Goal: Task Accomplishment & Management: Manage account settings

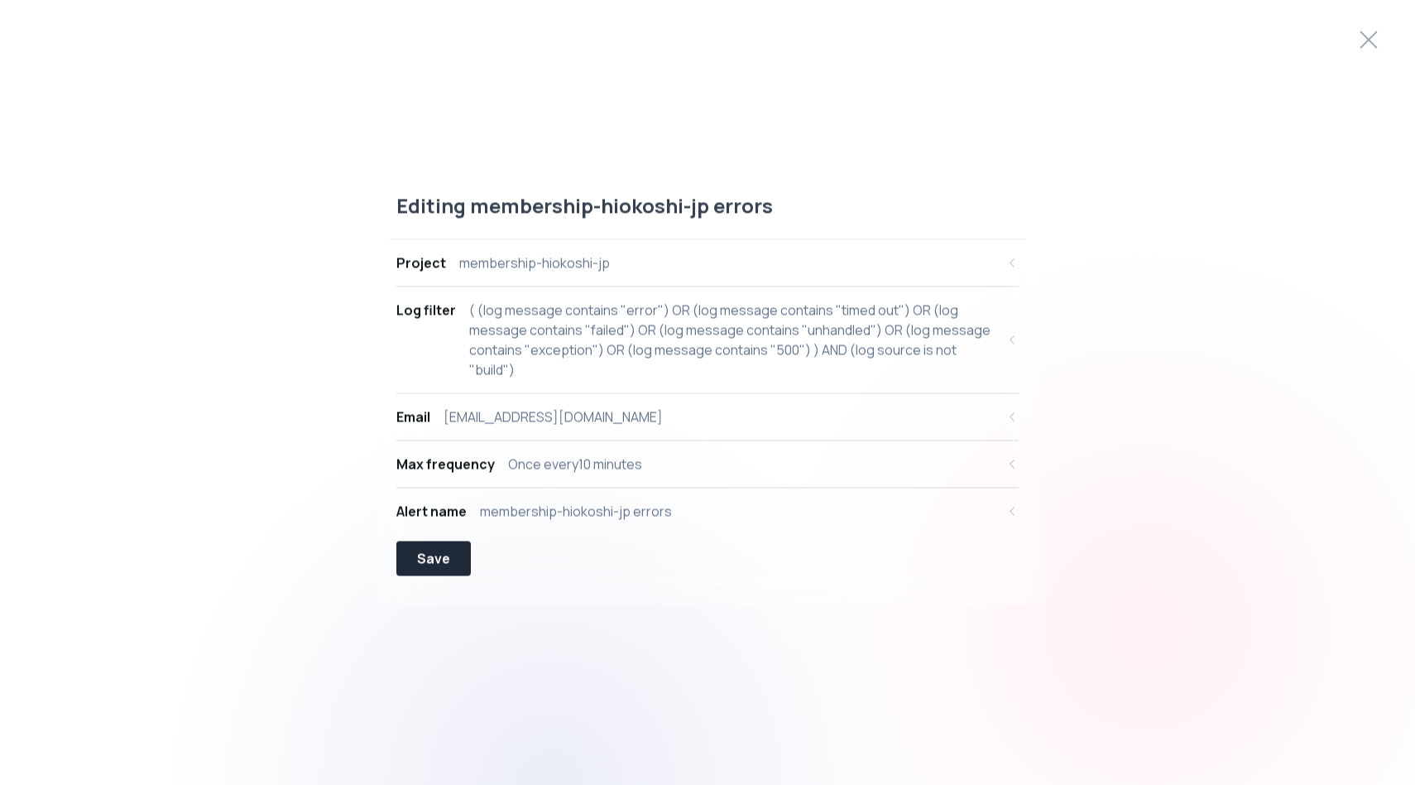
click at [596, 461] on div "Once every 10 minutes" at bounding box center [575, 464] width 134 height 20
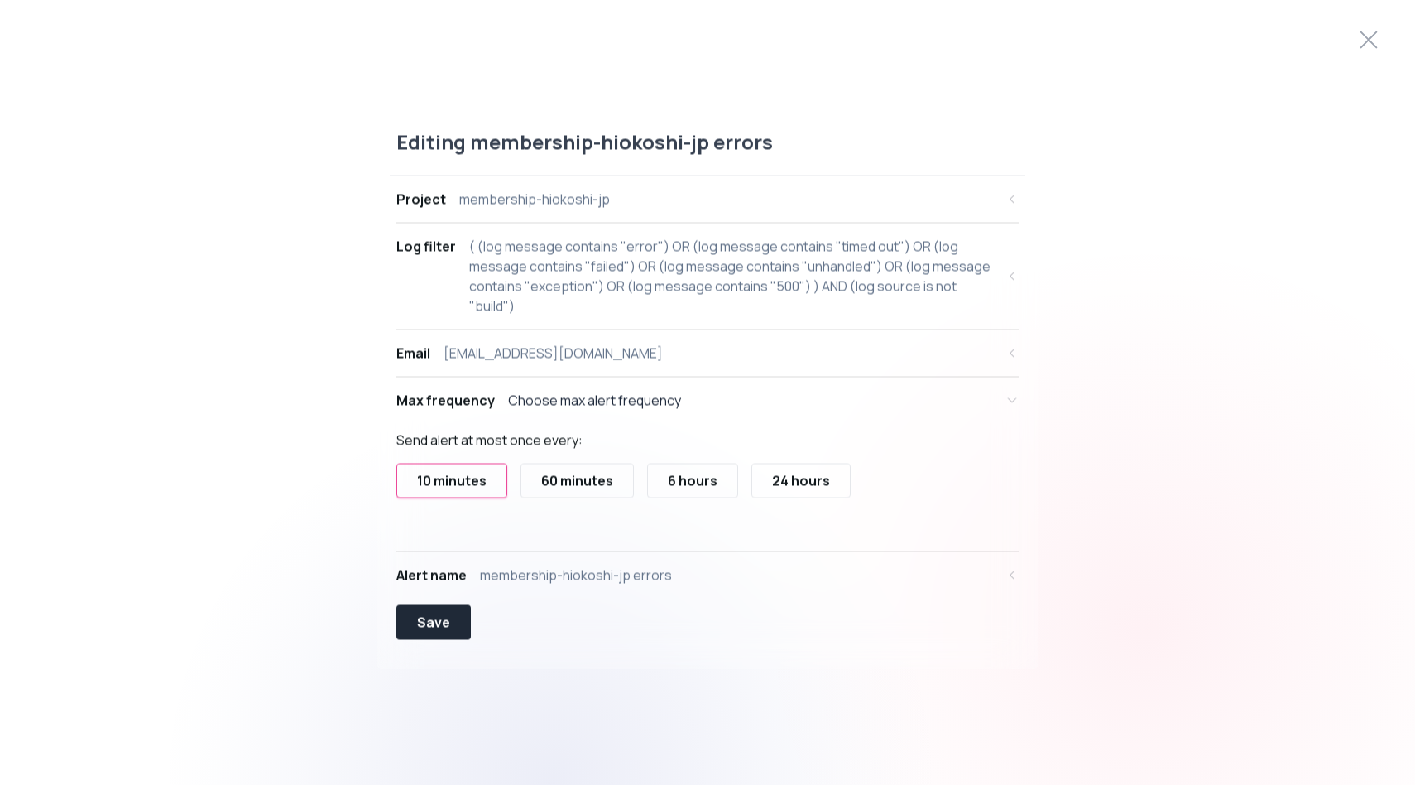
click at [613, 256] on div "( (log message contains "error") OR (log message contains "timed out") OR (log …" at bounding box center [732, 276] width 526 height 79
select select "message"
select select "CONTAINS"
select select "OR"
select select "message"
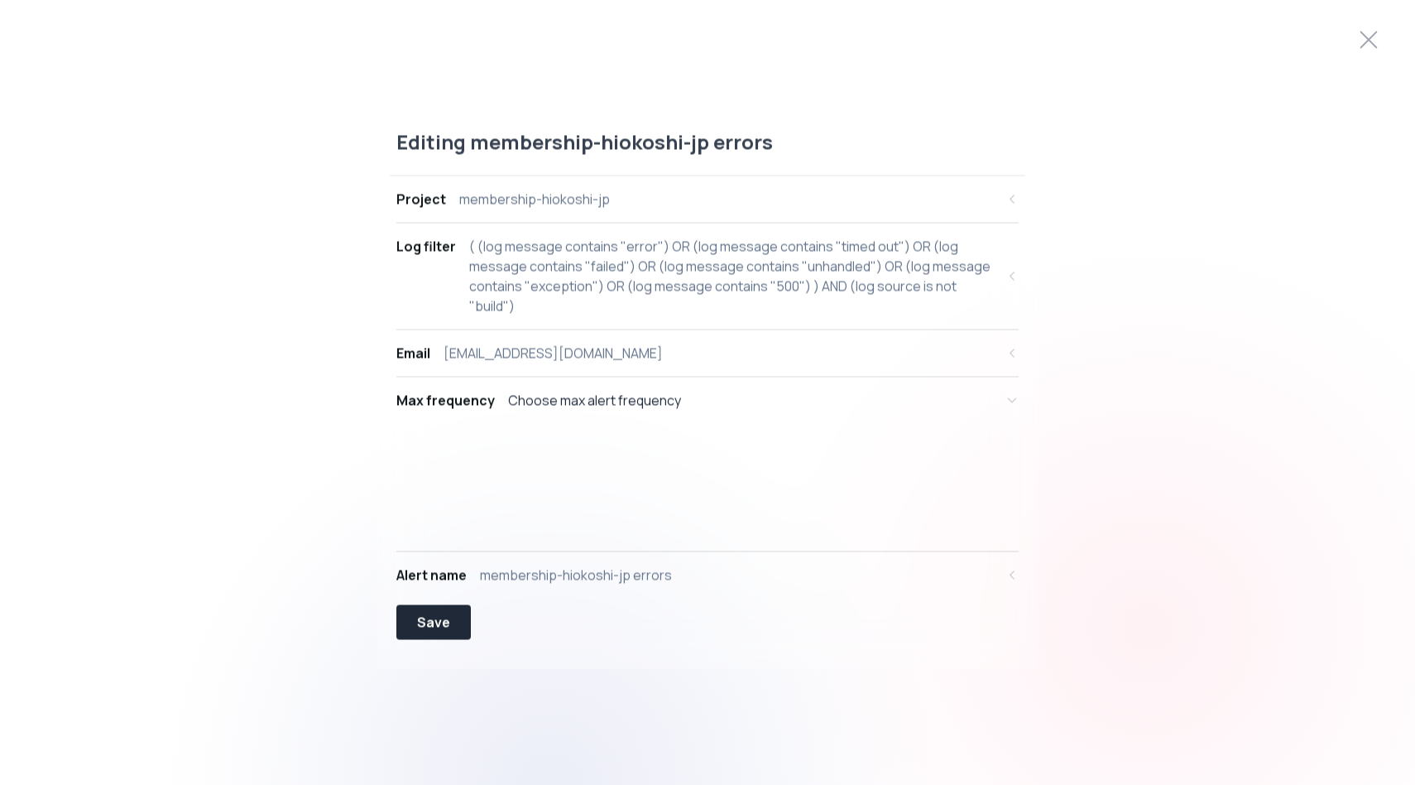
select select "CONTAINS"
select select "OR"
select select "message"
select select "CONTAINS"
select select "OR"
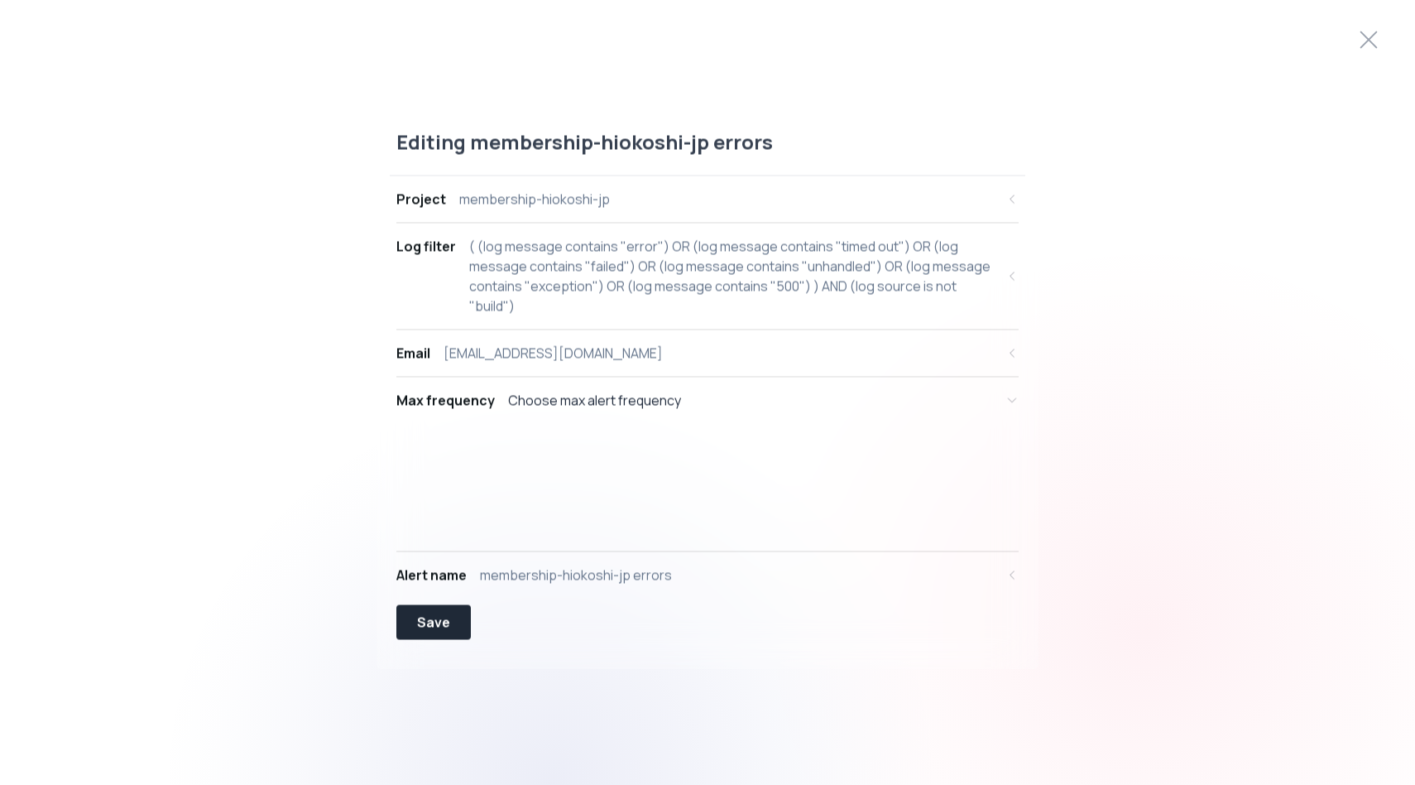
select select "message"
select select "CONTAINS"
select select "OR"
select select "message"
select select "CONTAINS"
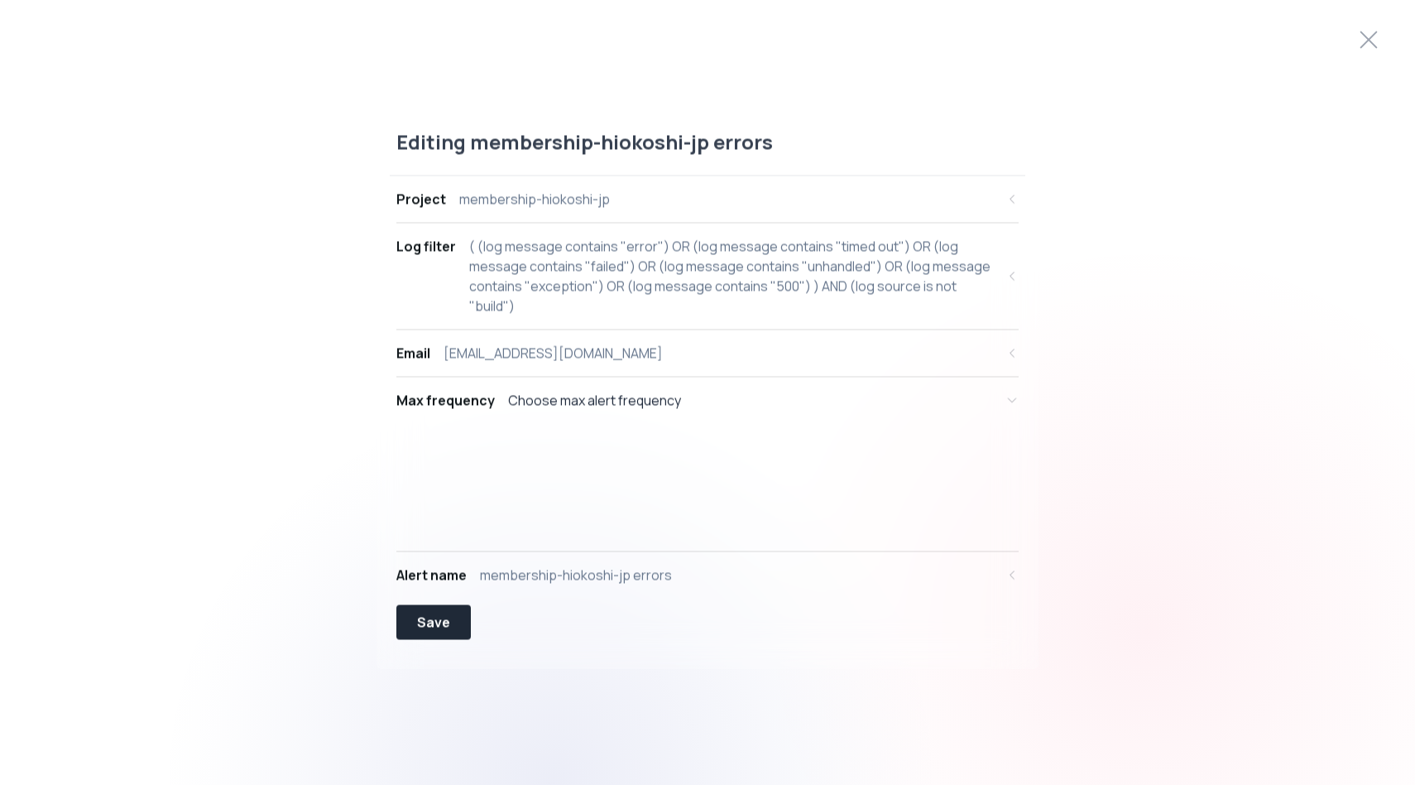
select select "OR"
select select "message"
select select "CONTAINS"
select select "AND"
select select "source"
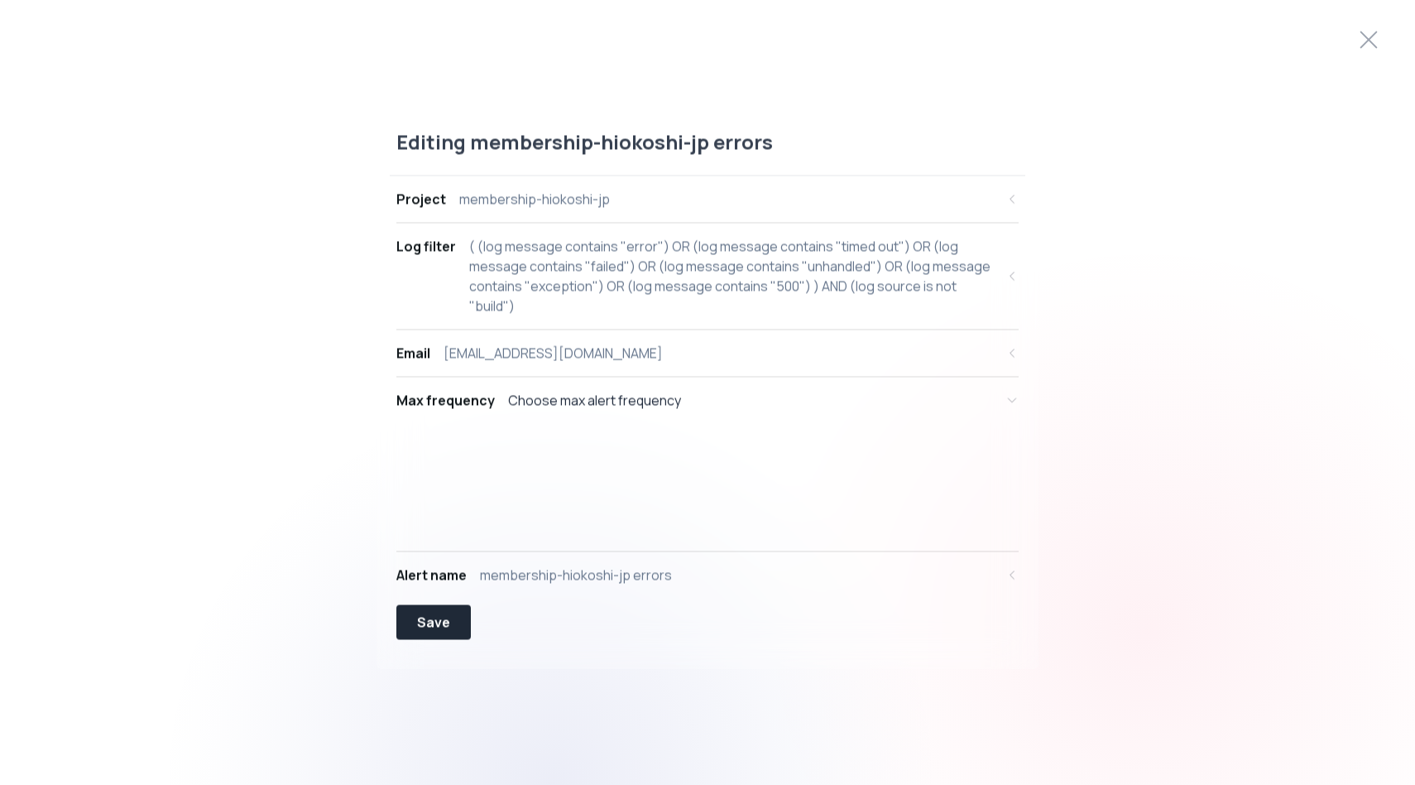
select select "NOT_EQUALS"
select select "build"
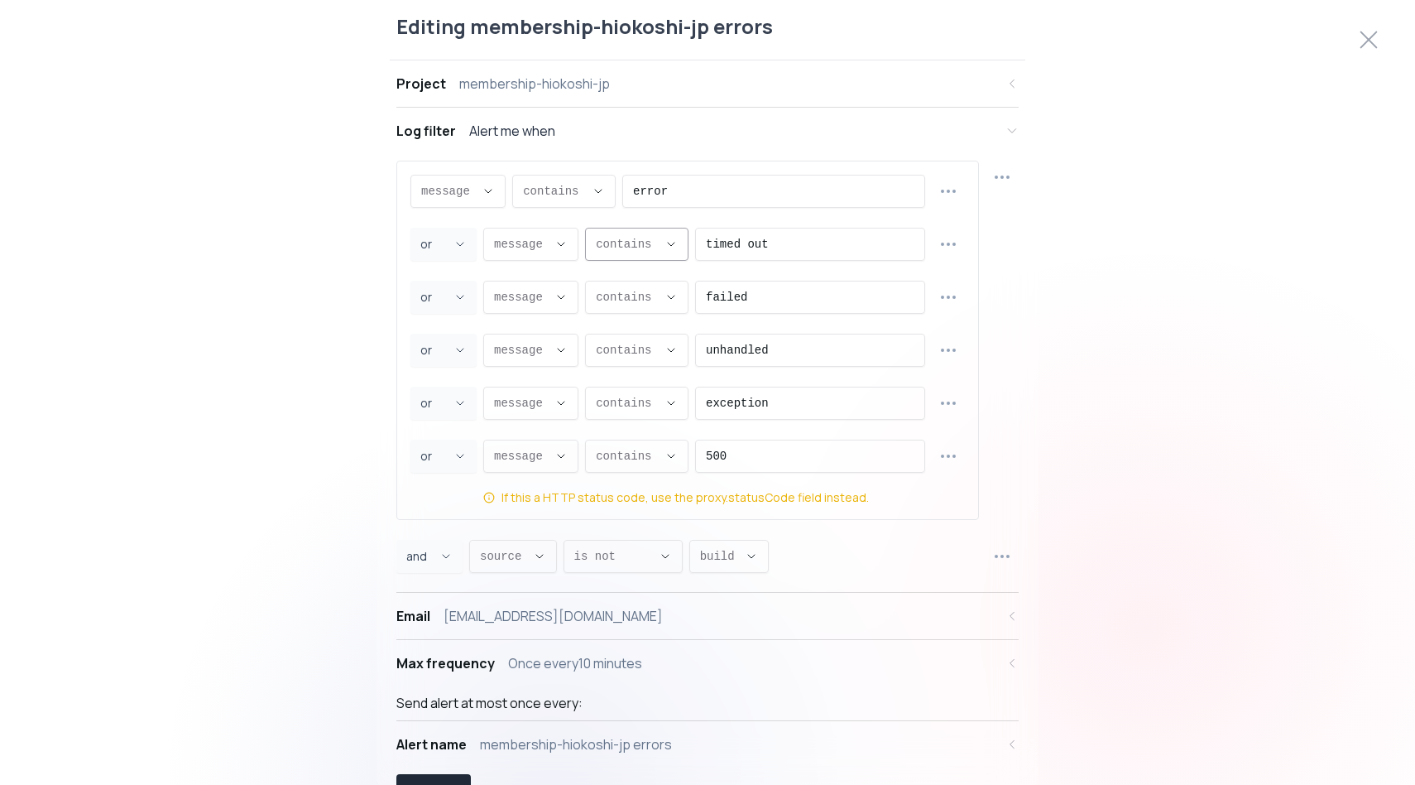
scroll to position [16, 0]
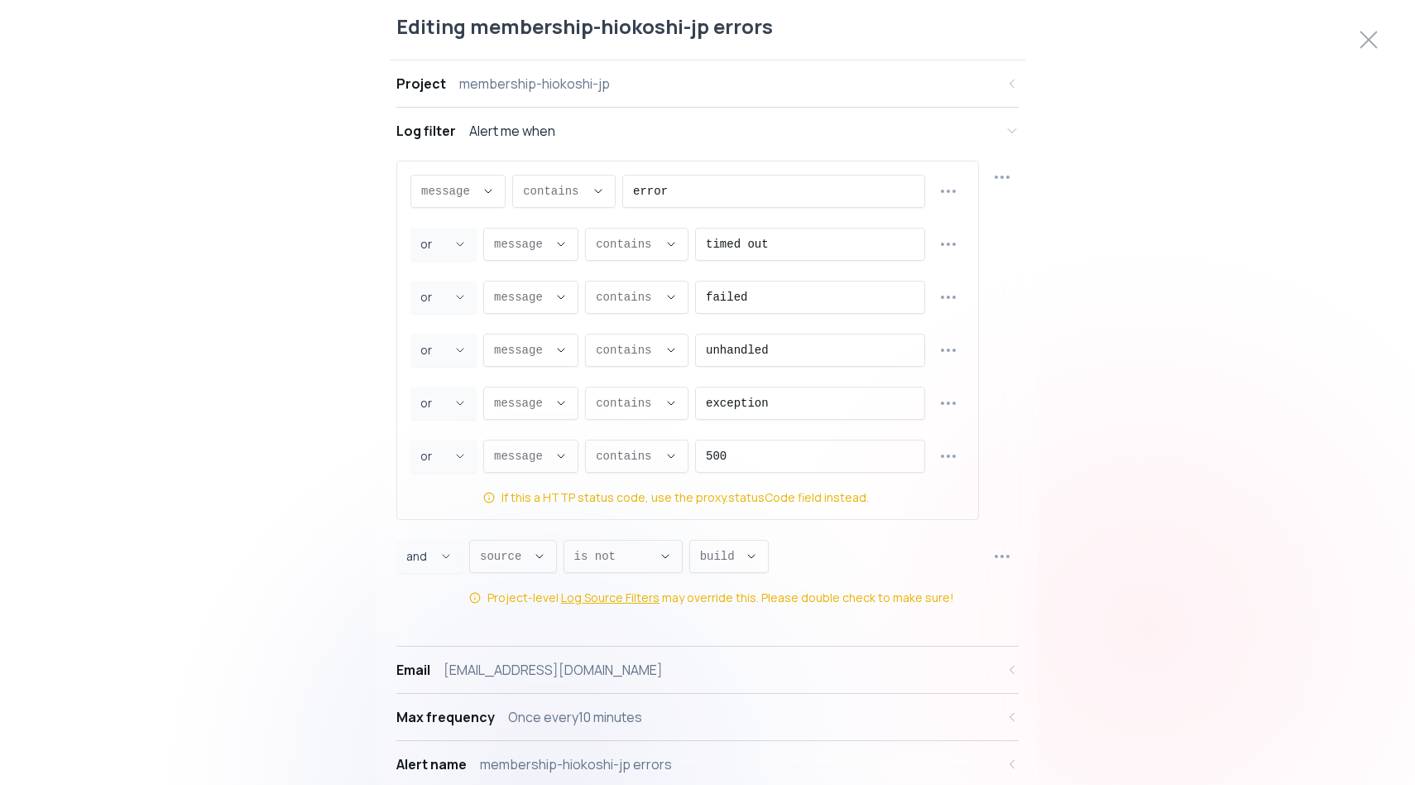
click at [431, 123] on div "Log filter" at bounding box center [426, 131] width 60 height 20
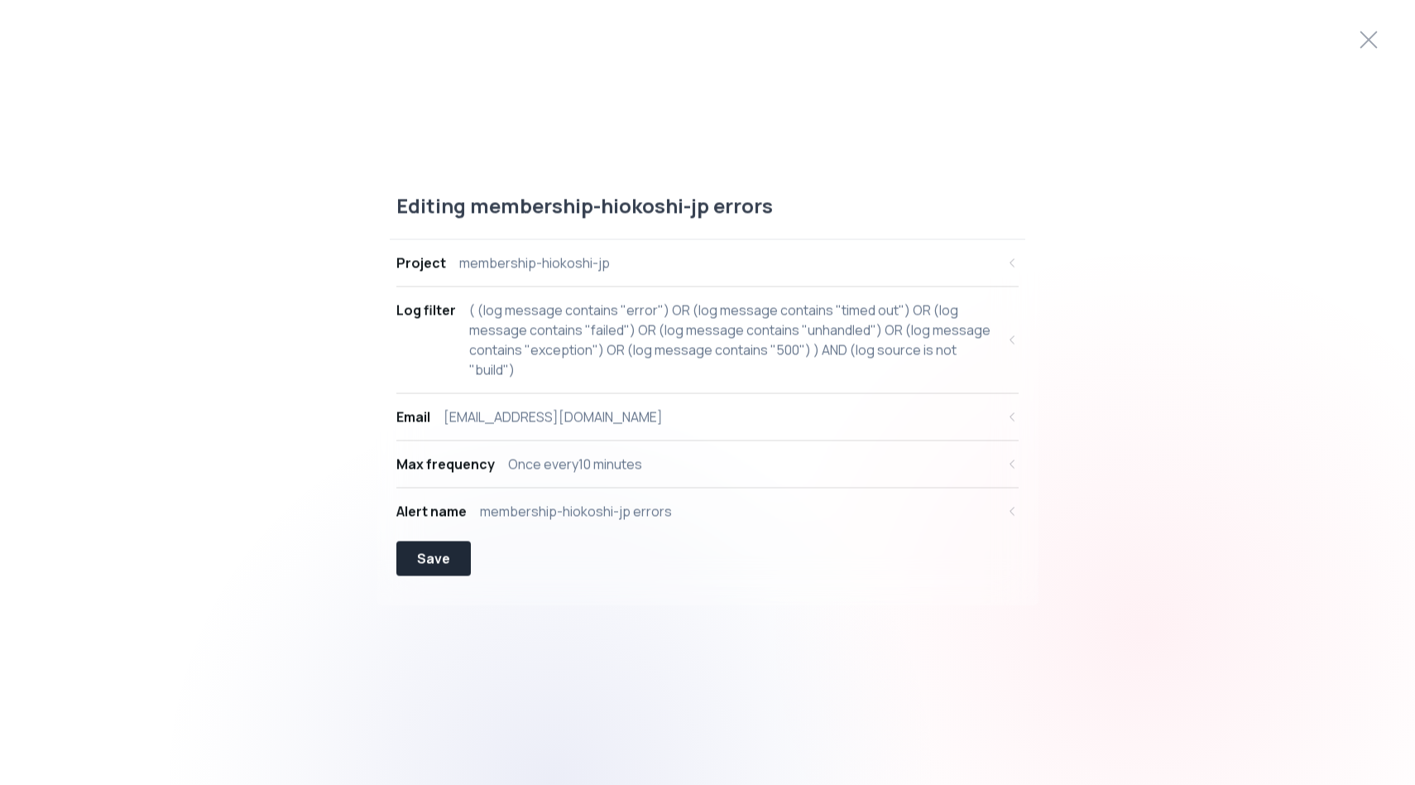
click at [569, 421] on div "[EMAIL_ADDRESS][DOMAIN_NAME]" at bounding box center [553, 417] width 219 height 20
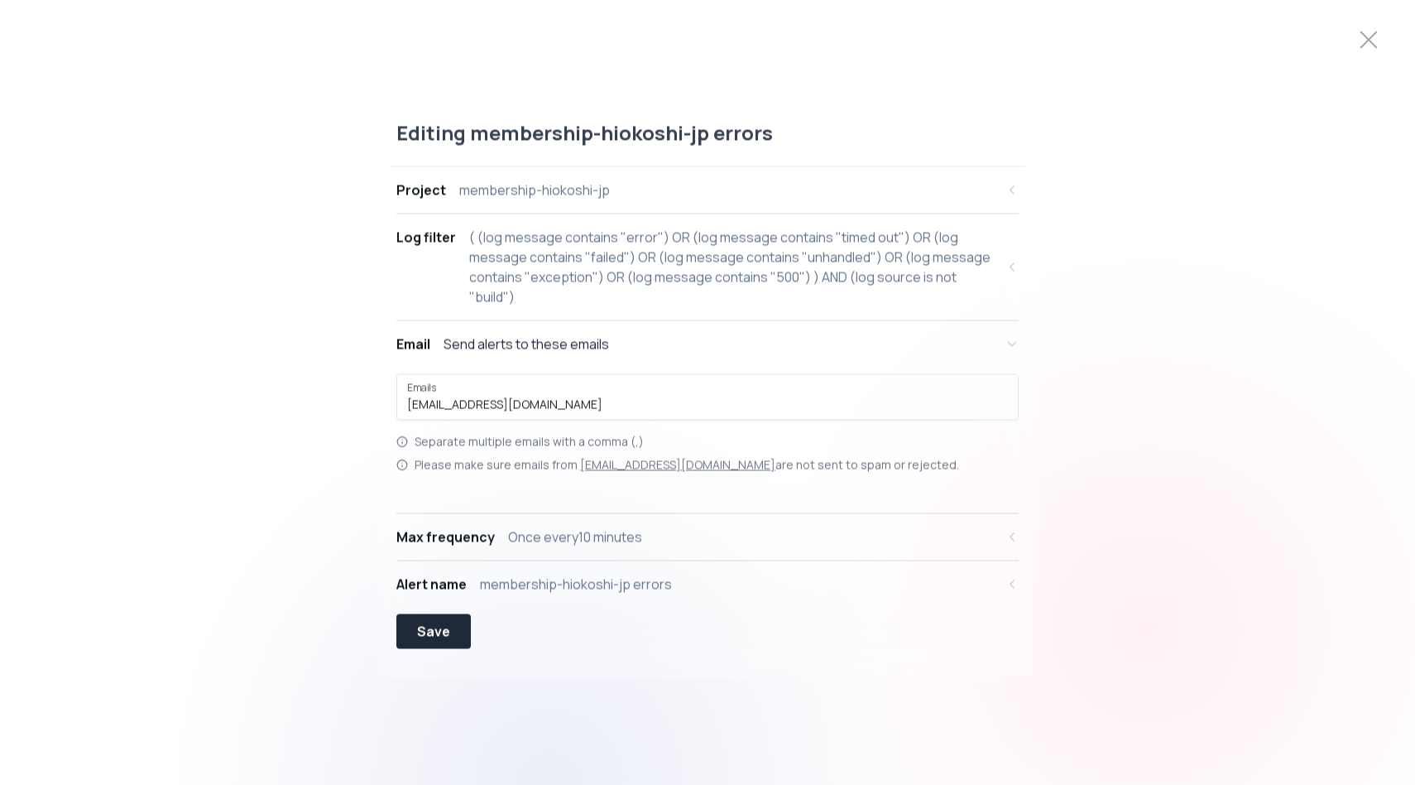
click at [553, 444] on p "Separate multiple emails with a comma (,)" at bounding box center [529, 442] width 229 height 17
click at [1365, 41] on icon at bounding box center [1369, 39] width 26 height 26
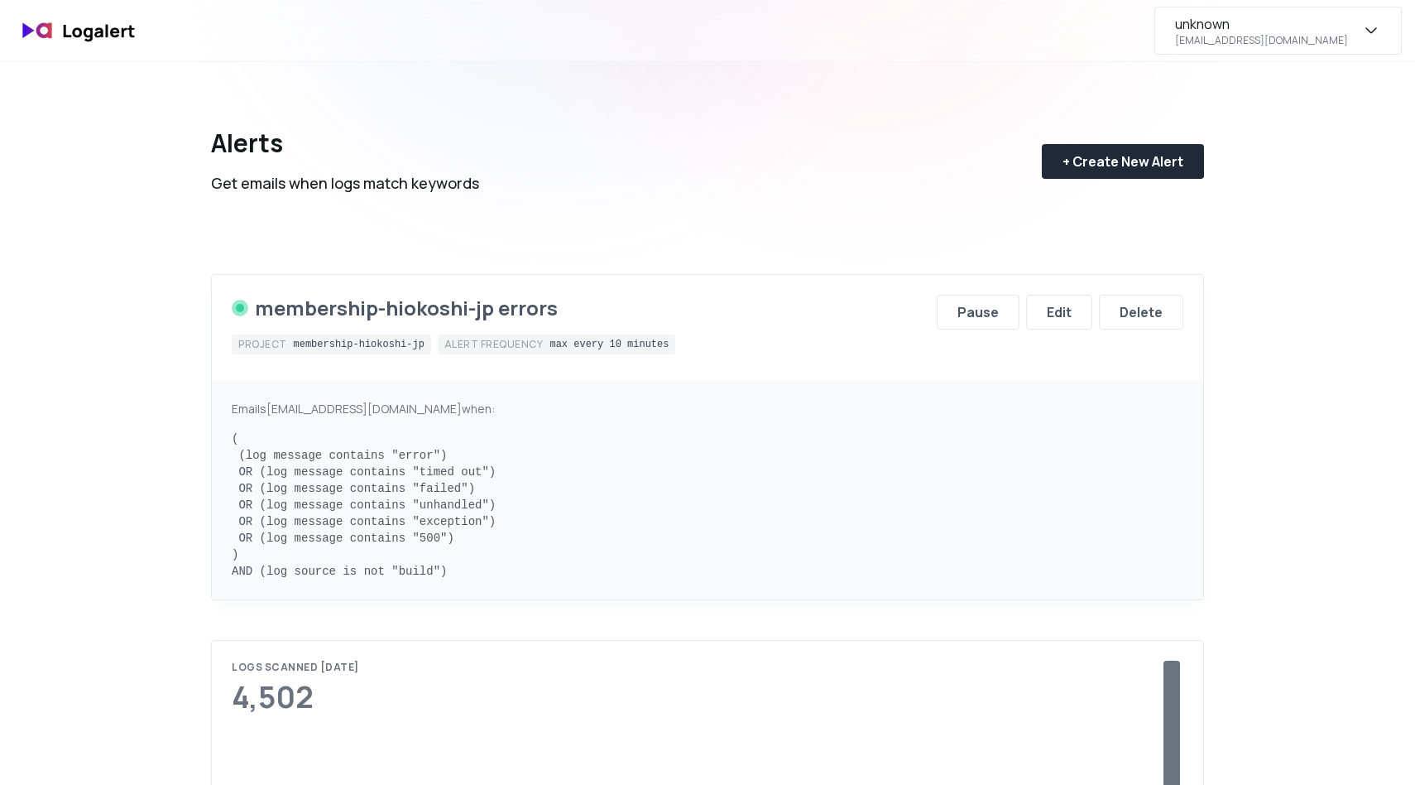
click at [1335, 48] on div "unknown [EMAIL_ADDRESS][DOMAIN_NAME]" at bounding box center [1279, 31] width 248 height 48
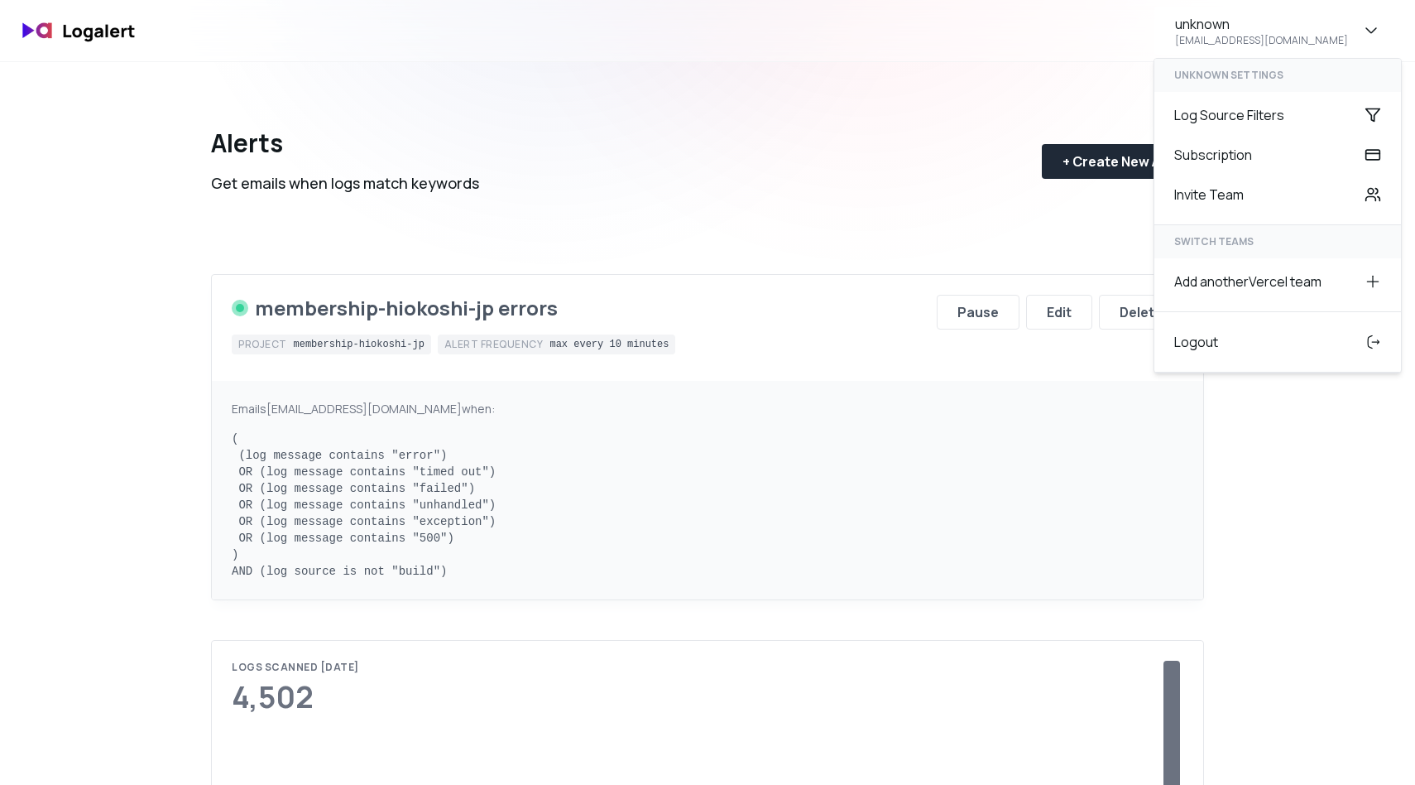
click at [799, 245] on div "Alerts Get emails when logs match keywords + Create New Alert membership-hiokos…" at bounding box center [707, 331] width 993 height 538
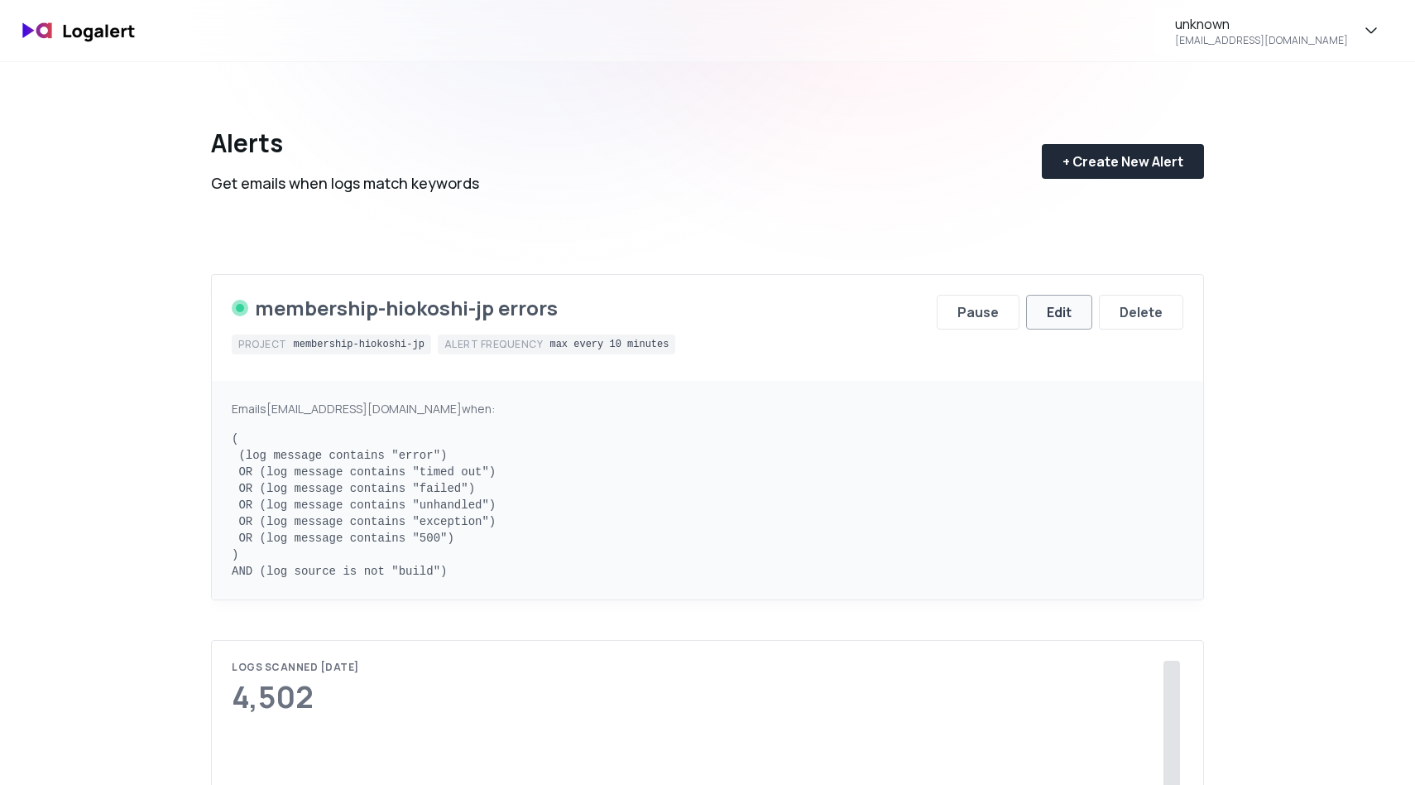
click at [1045, 311] on button "Edit" at bounding box center [1059, 312] width 66 height 35
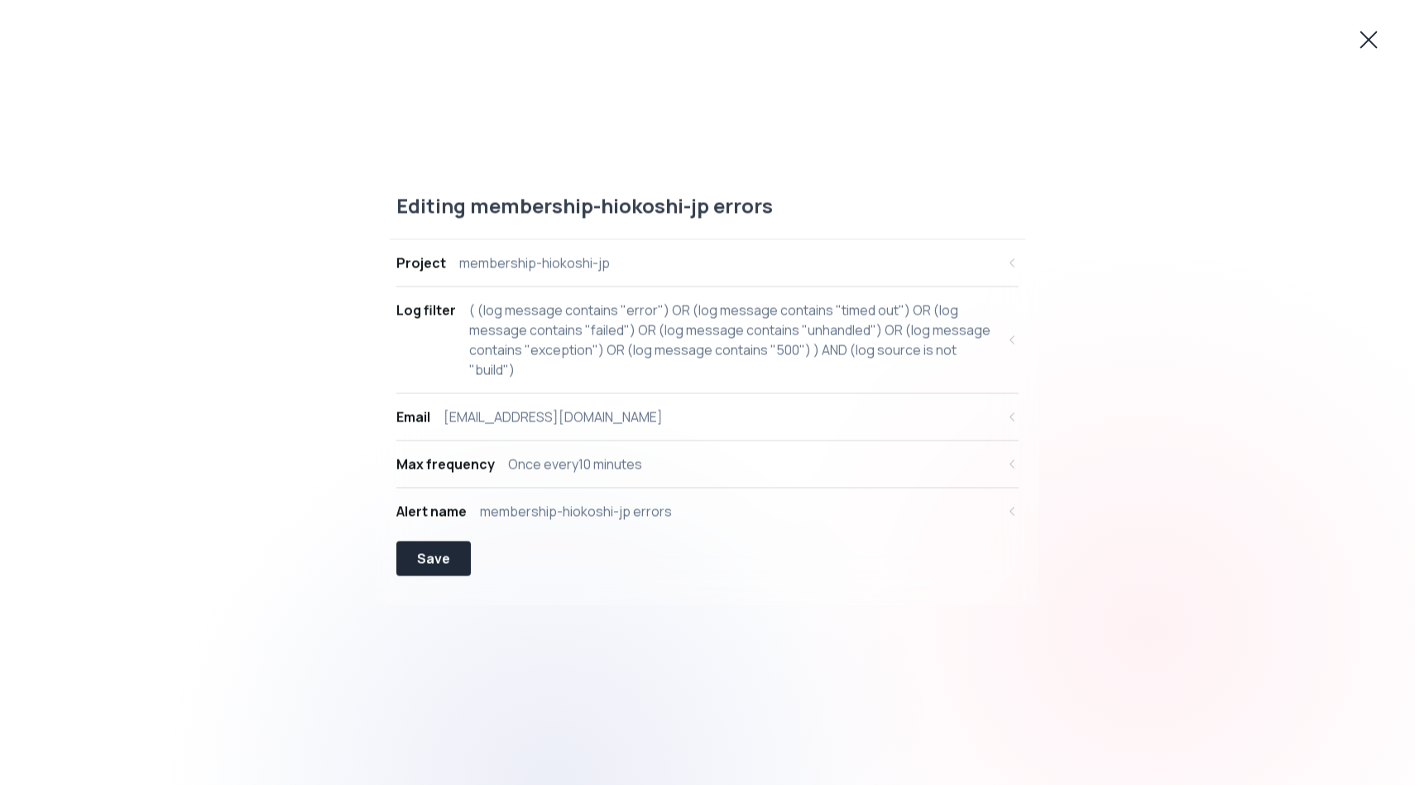
click at [1377, 32] on icon at bounding box center [1370, 40] width 16 height 16
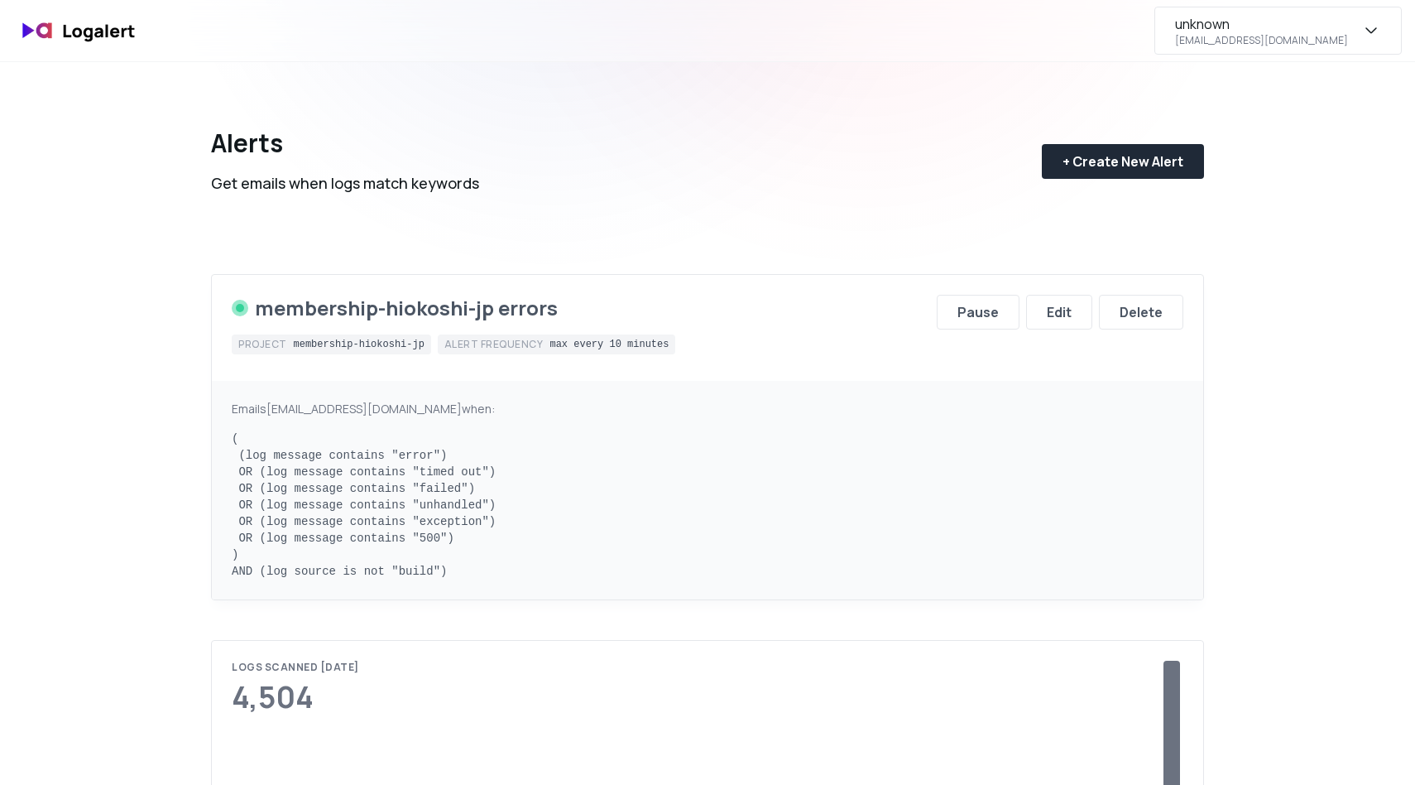
click at [1310, 31] on div "unknown [EMAIL_ADDRESS][DOMAIN_NAME]" at bounding box center [1261, 30] width 173 height 33
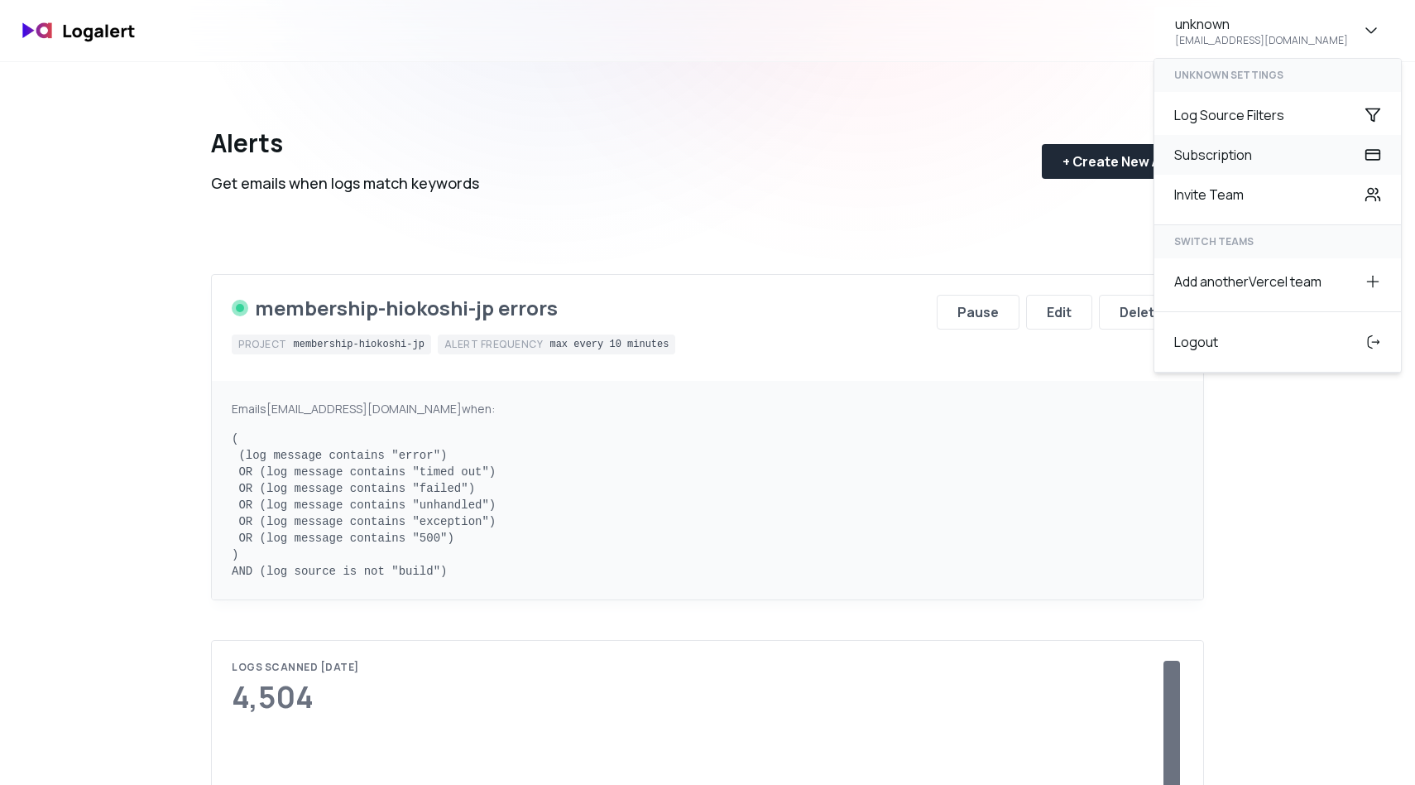
click at [1191, 165] on div "Subscription" at bounding box center [1278, 155] width 247 height 40
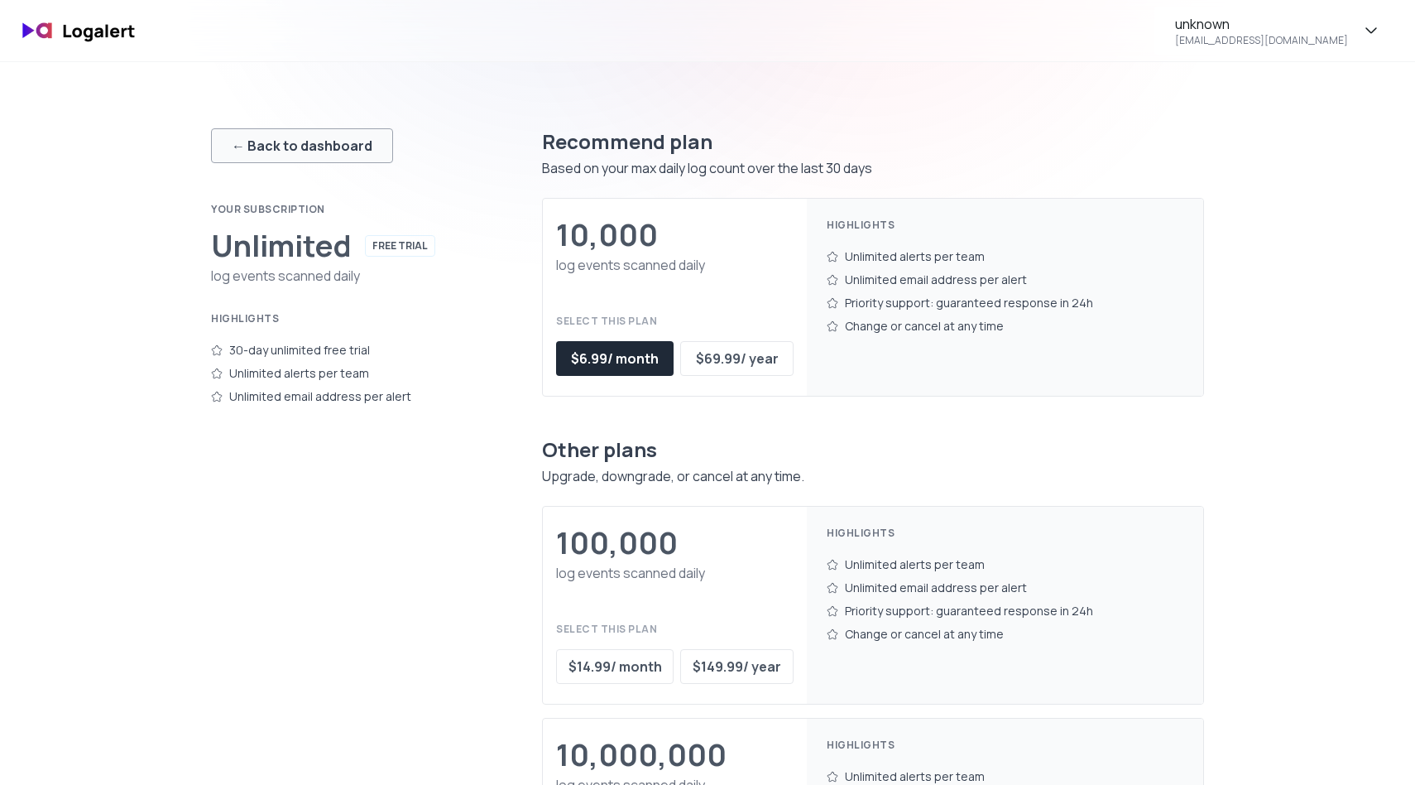
click at [262, 150] on div "← Back to dashboard" at bounding box center [302, 146] width 141 height 20
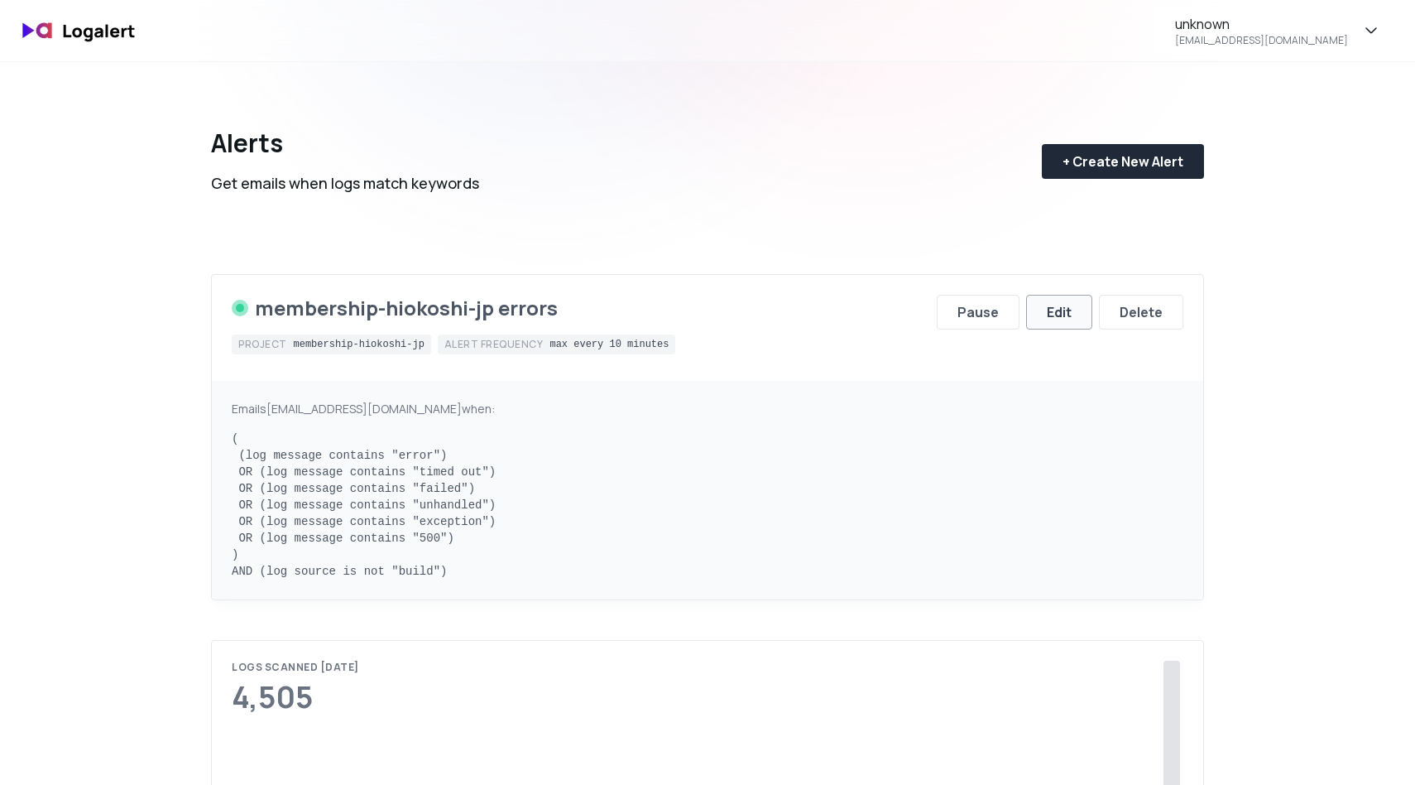
click at [1074, 310] on button "Edit" at bounding box center [1059, 312] width 66 height 35
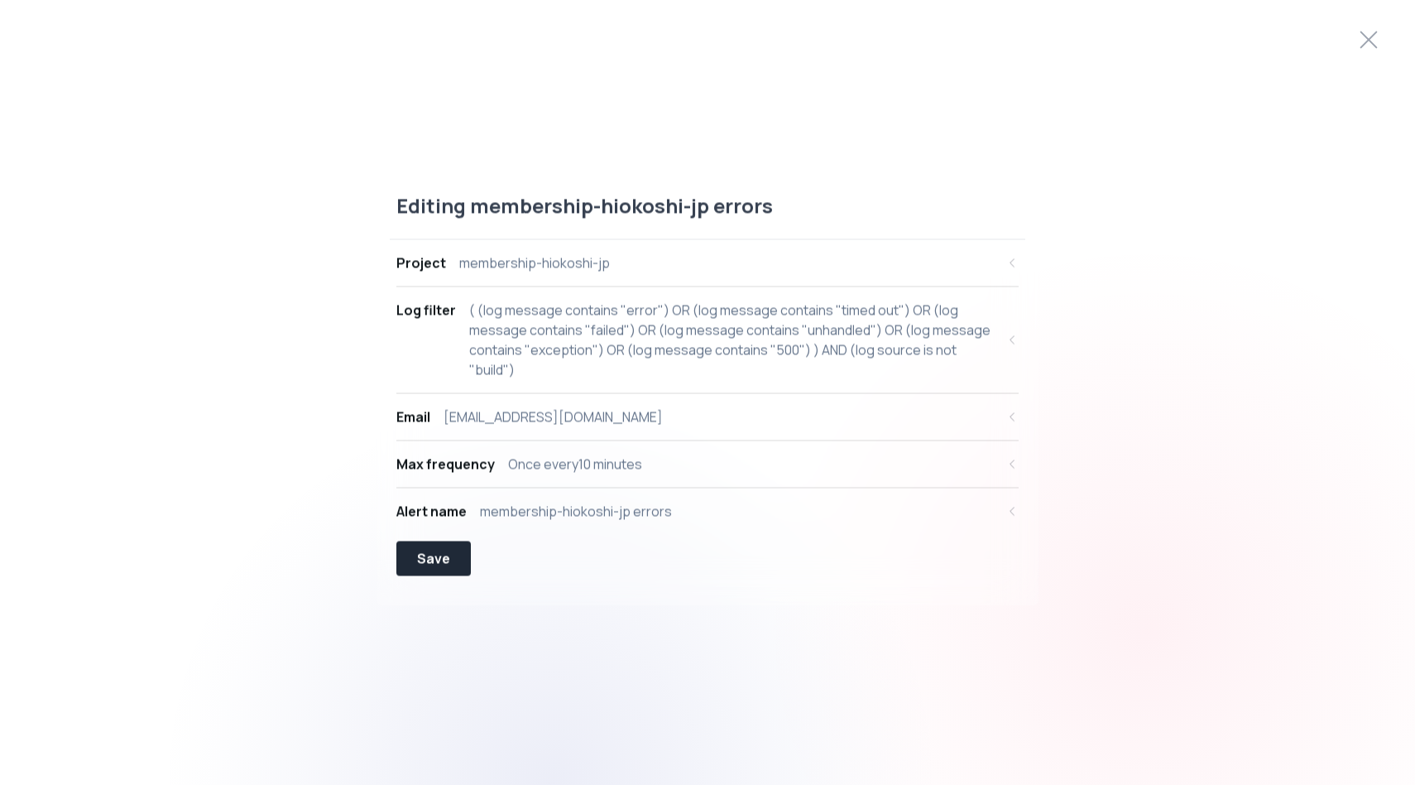
click at [473, 381] on button "Log filter ( (log message contains "error") OR (log message contains "timed out…" at bounding box center [707, 340] width 622 height 106
select select "message"
select select "CONTAINS"
select select "OR"
select select "message"
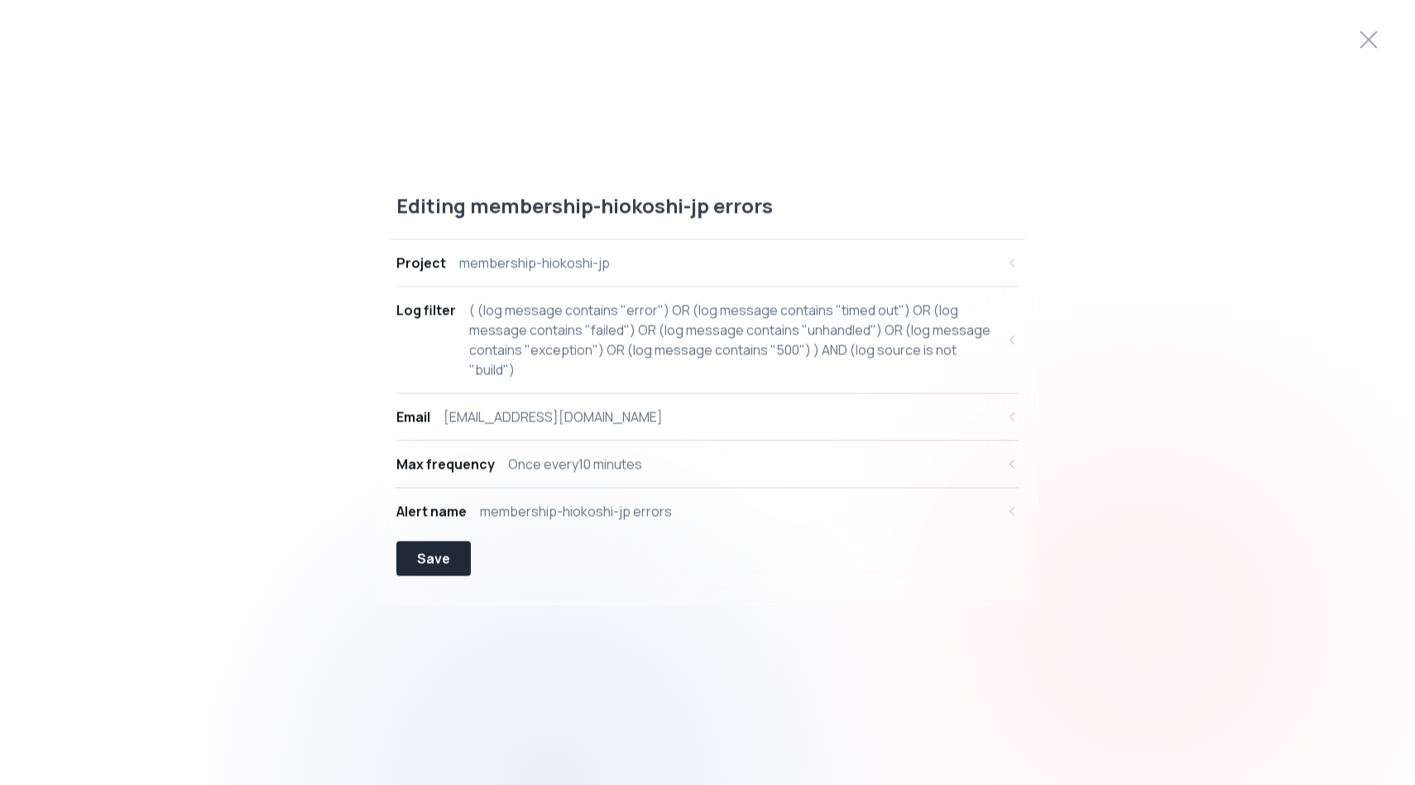
select select "CONTAINS"
select select "OR"
select select "message"
select select "CONTAINS"
select select "OR"
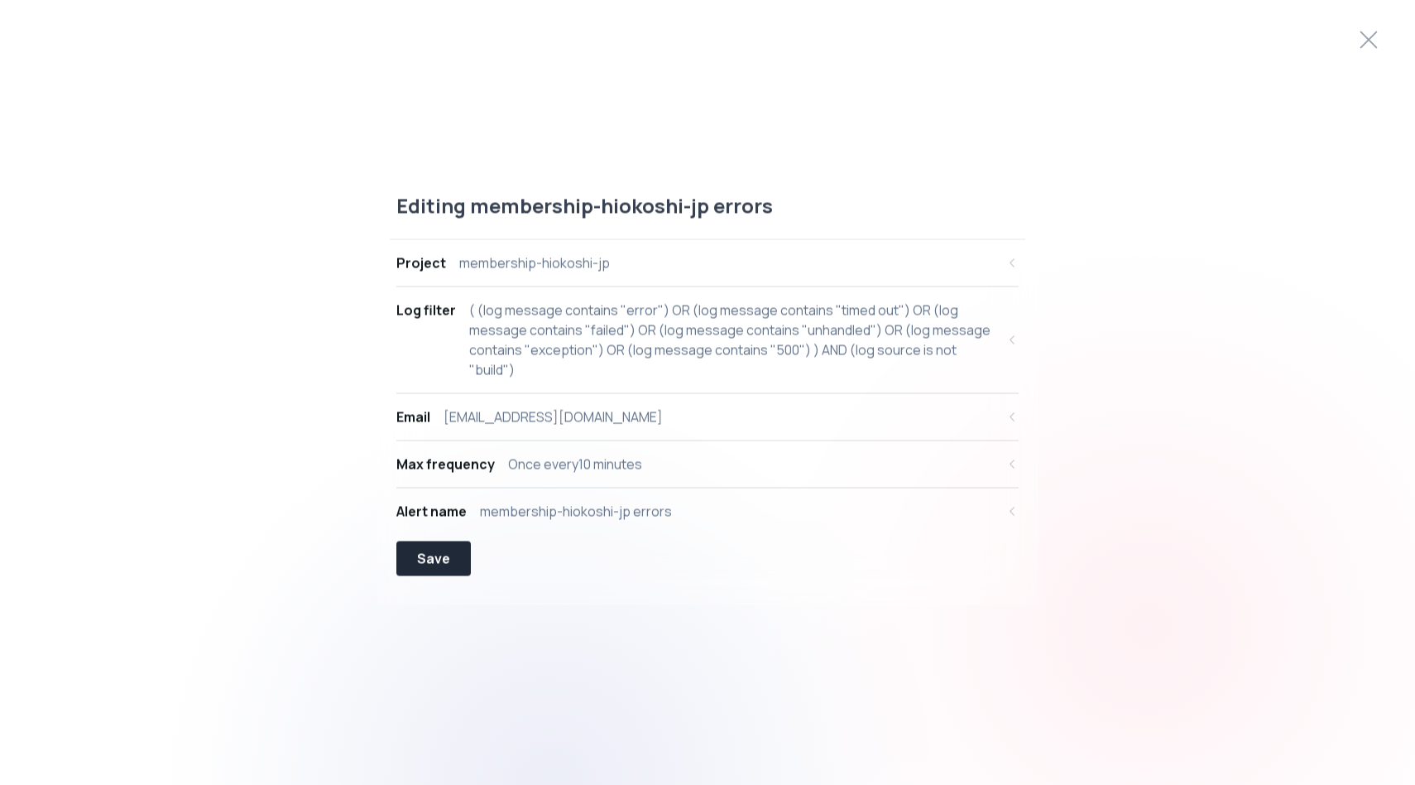
select select "message"
select select "CONTAINS"
select select "OR"
select select "message"
select select "CONTAINS"
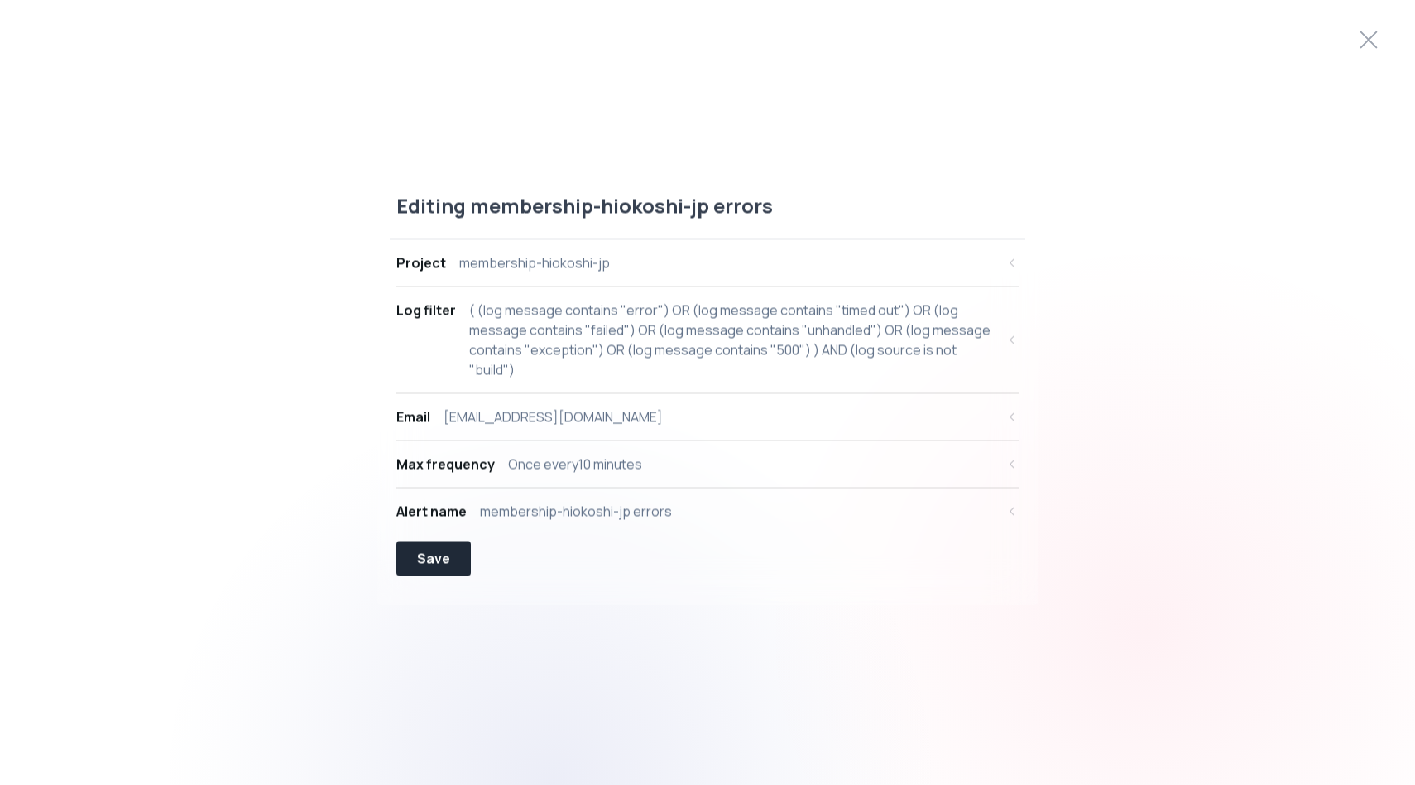
select select "OR"
select select "message"
select select "CONTAINS"
select select "AND"
select select "source"
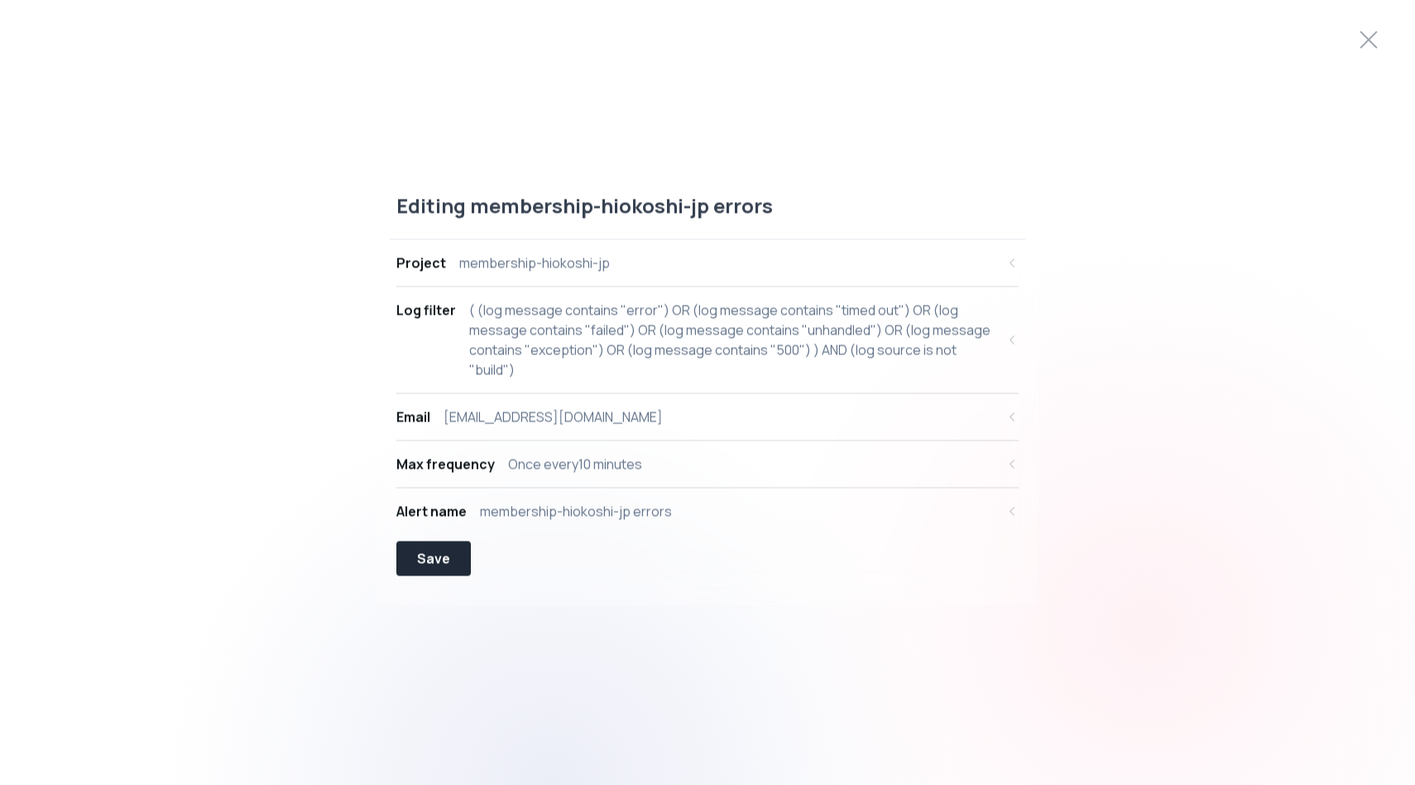
select select "NOT_EQUALS"
select select "build"
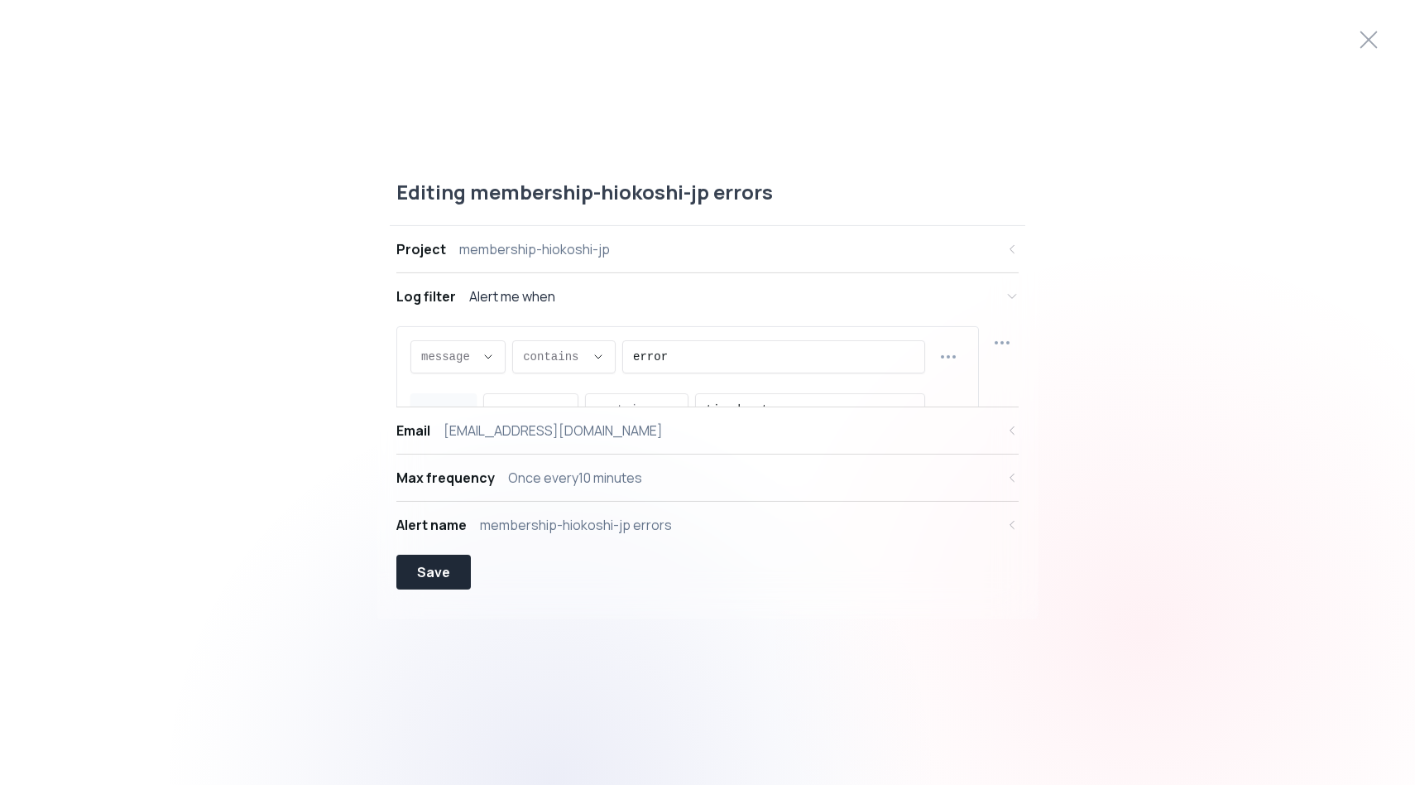
scroll to position [16, 0]
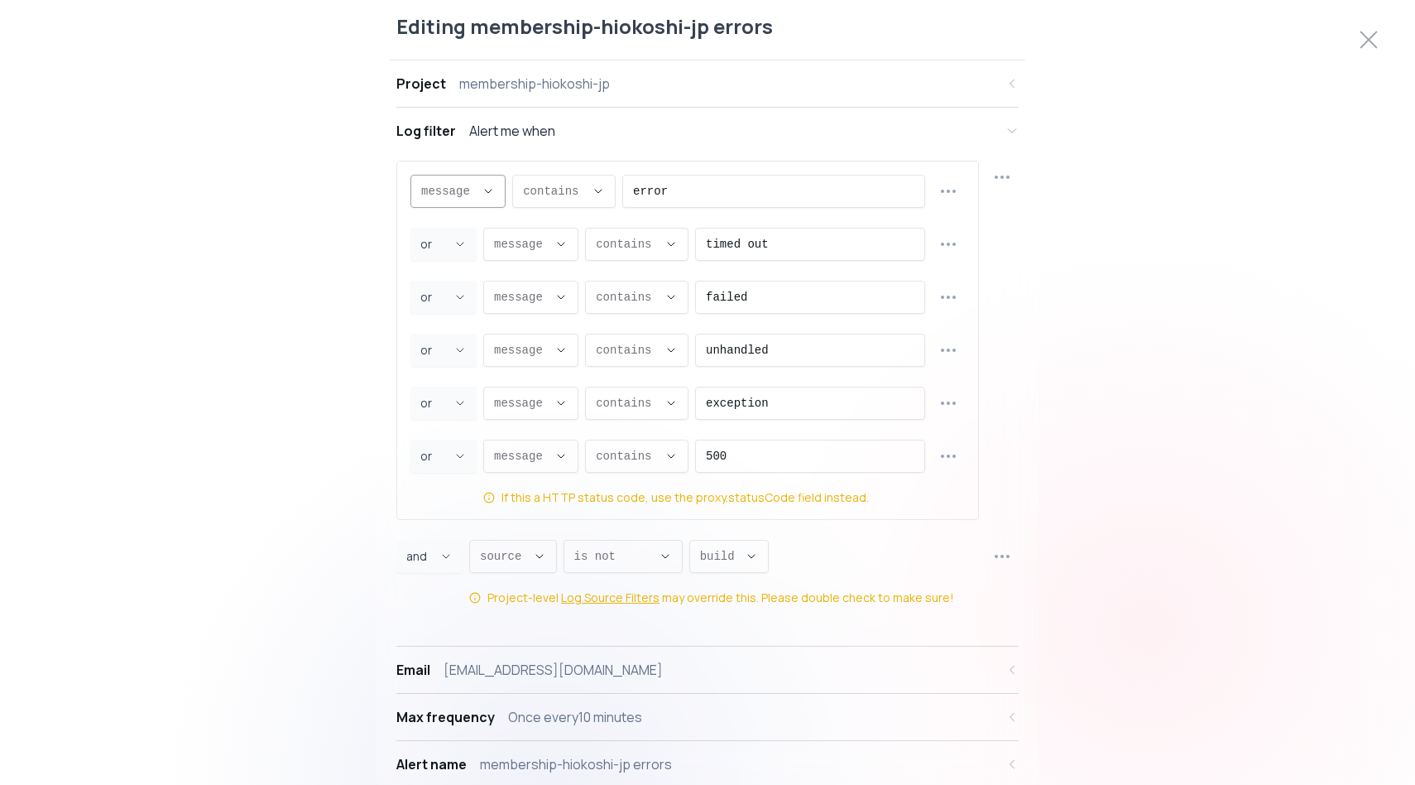
click at [478, 191] on button "message ," at bounding box center [458, 191] width 95 height 33
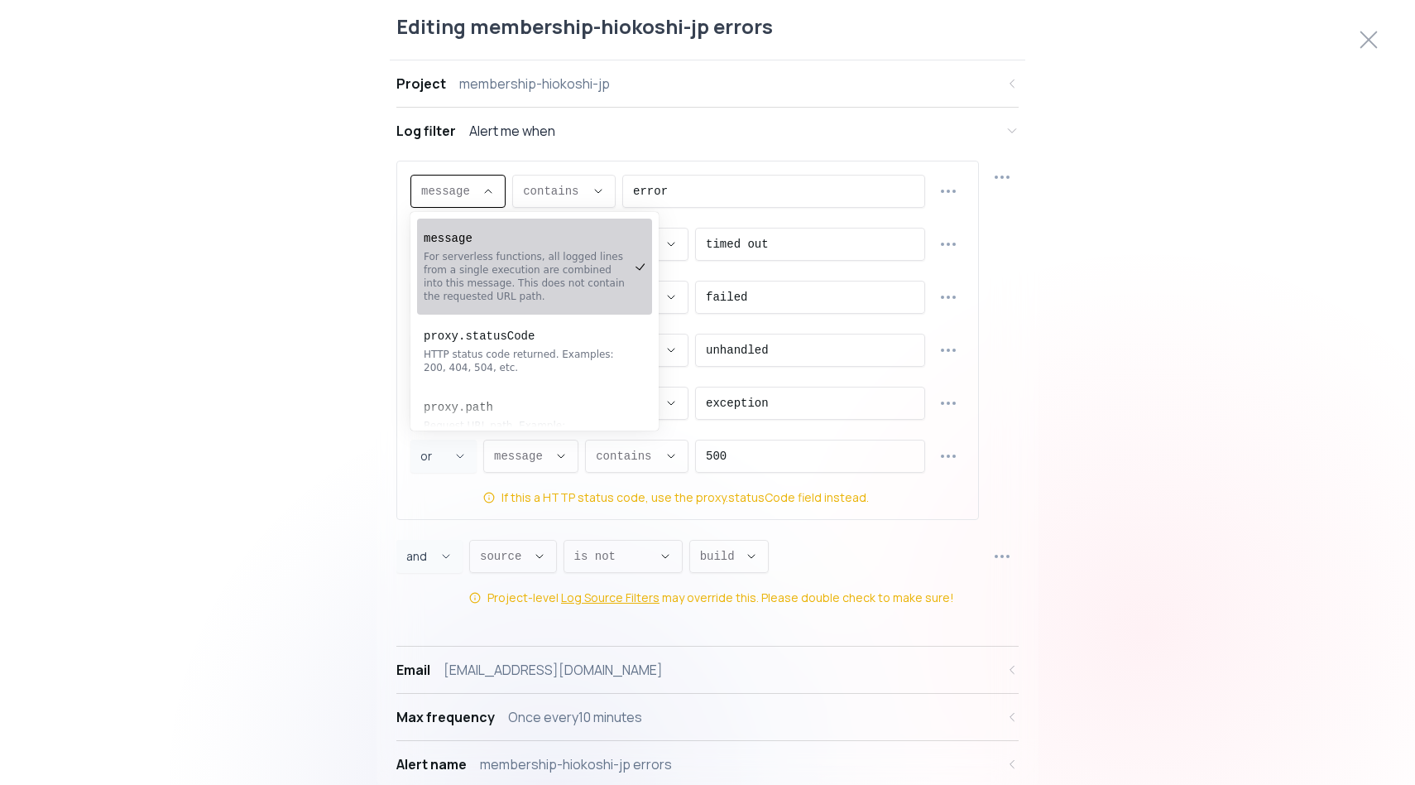
click at [576, 138] on div "Log filter Alert me when" at bounding box center [695, 131] width 599 height 20
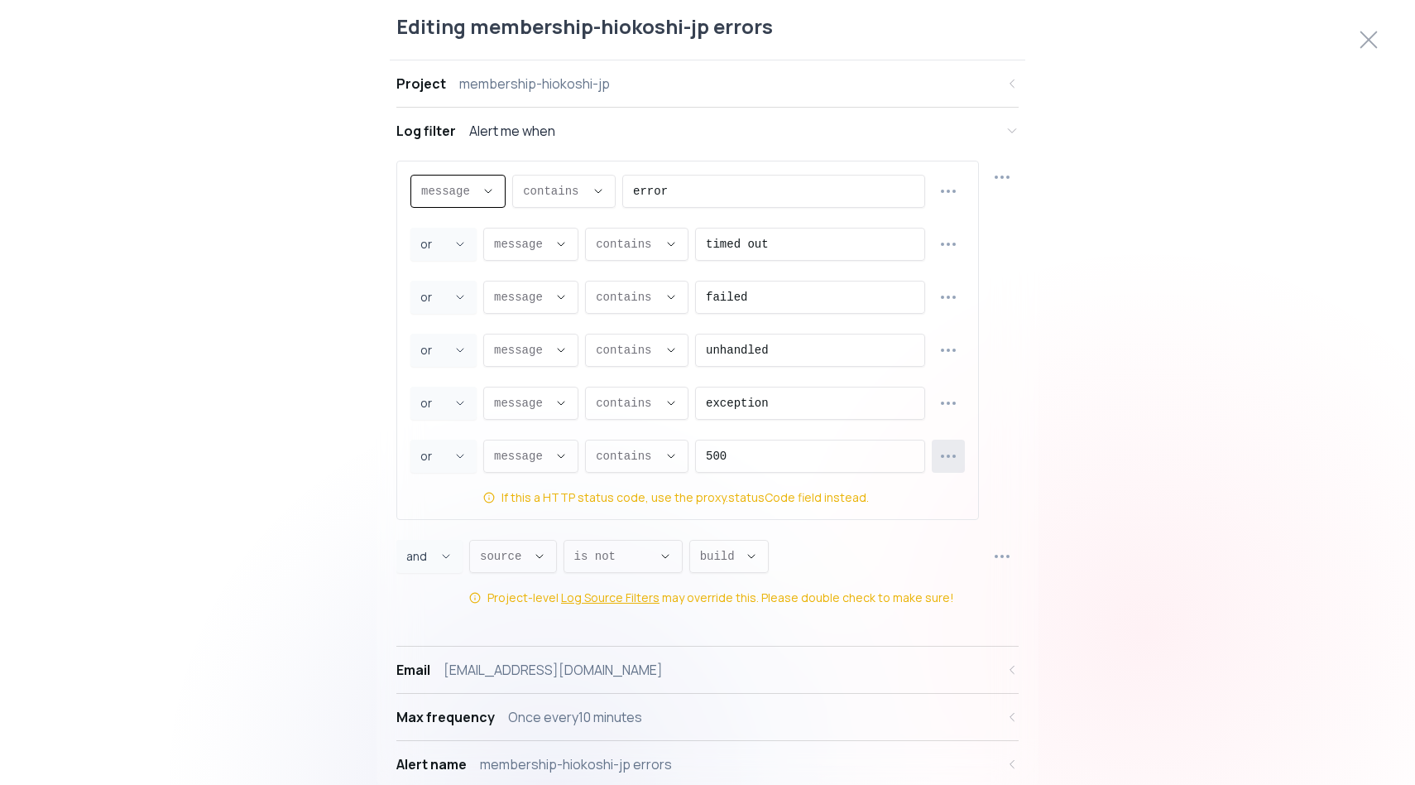
click at [942, 463] on icon "button" at bounding box center [949, 456] width 20 height 20
click at [704, 497] on div "If this a HTTP status code, use the proxy.statusCode field instead." at bounding box center [686, 497] width 368 height 17
copy div "If this a HTTP status code, use the proxy.statusCode field instead."
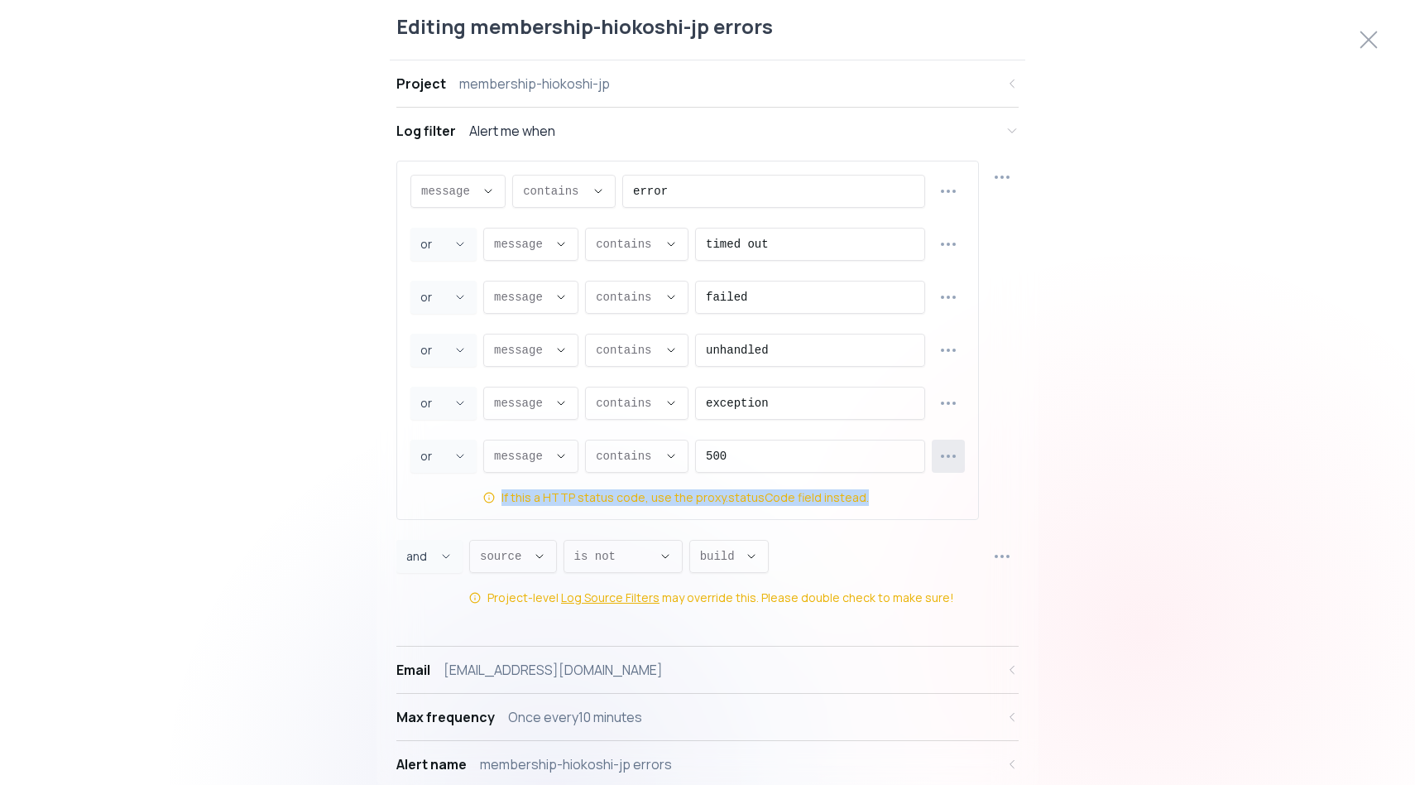
click at [940, 454] on icon "button" at bounding box center [949, 456] width 20 height 20
click at [961, 549] on span "Delete row" at bounding box center [957, 553] width 121 height 17
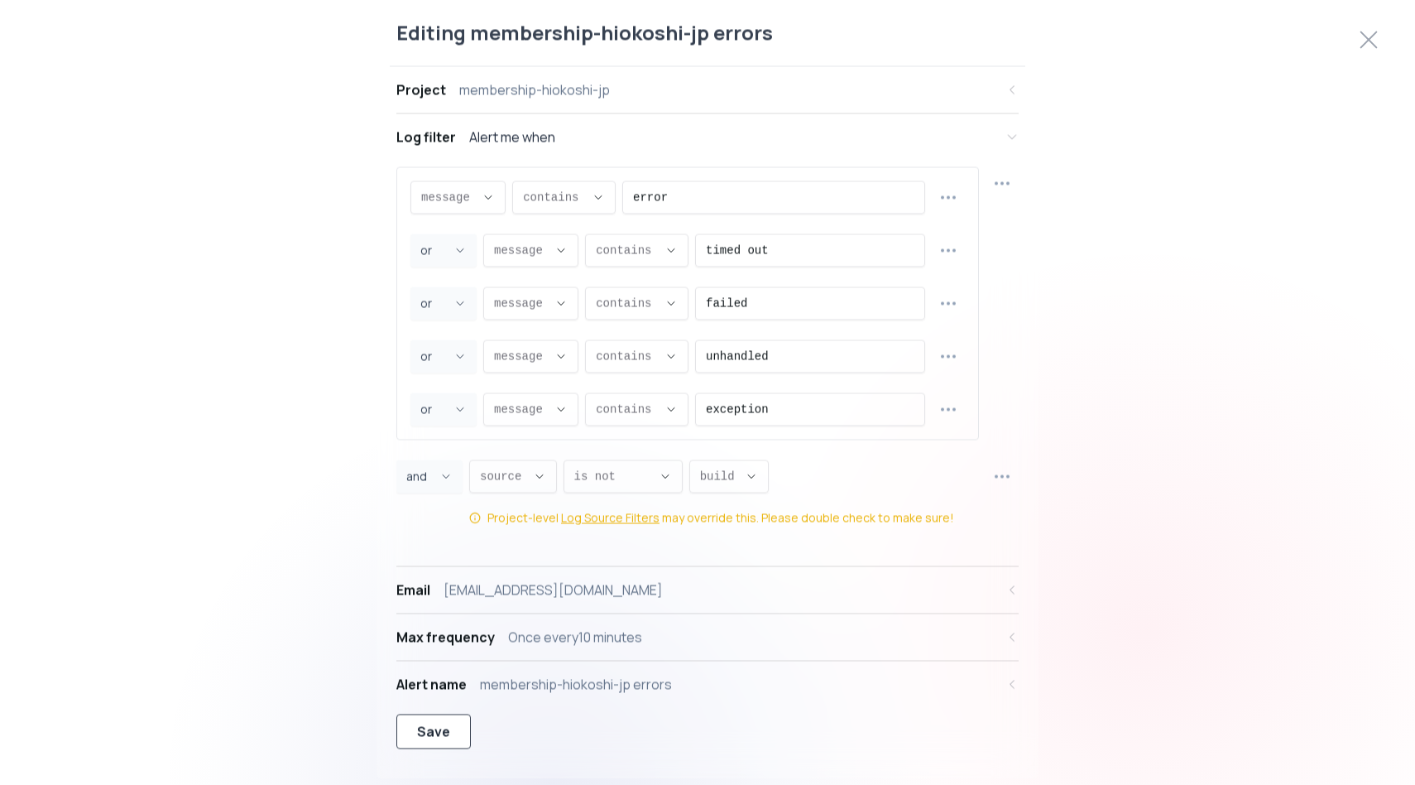
click at [445, 723] on div "Save" at bounding box center [433, 732] width 33 height 20
